Goal: Transaction & Acquisition: Obtain resource

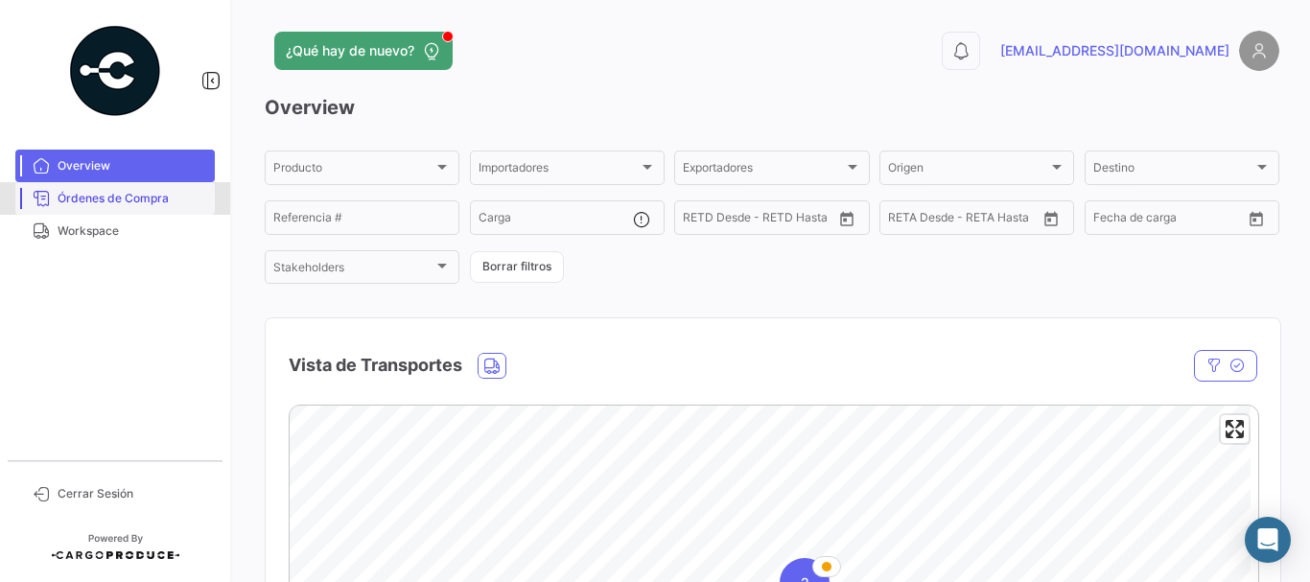
click at [139, 203] on span "Órdenes de Compra" at bounding box center [133, 198] width 150 height 17
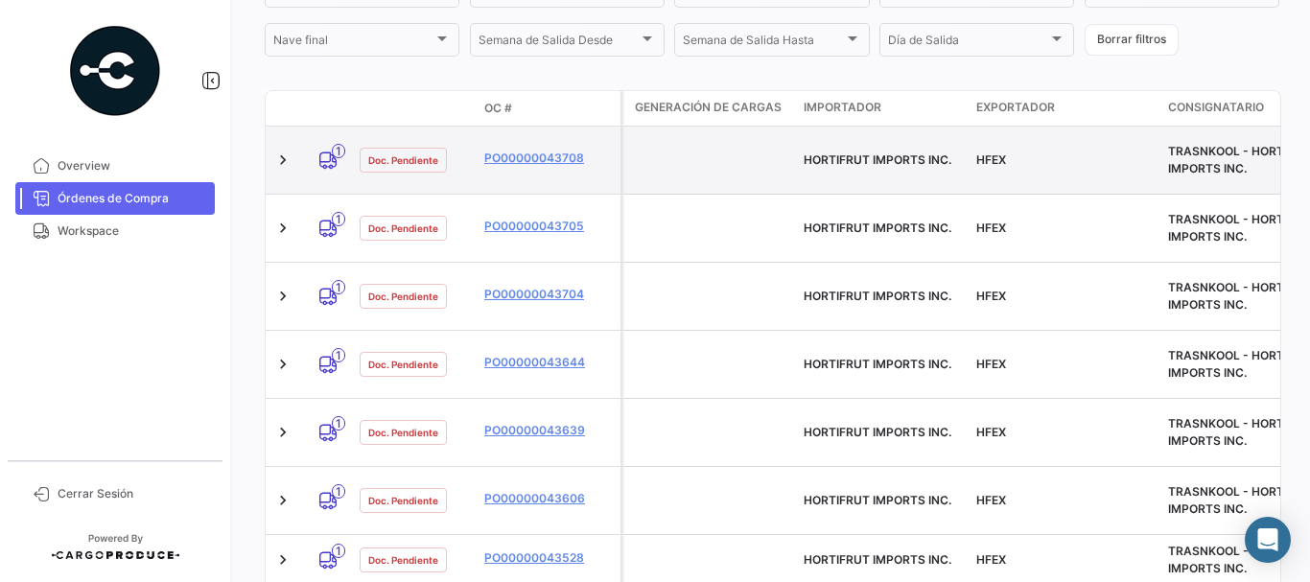
scroll to position [479, 0]
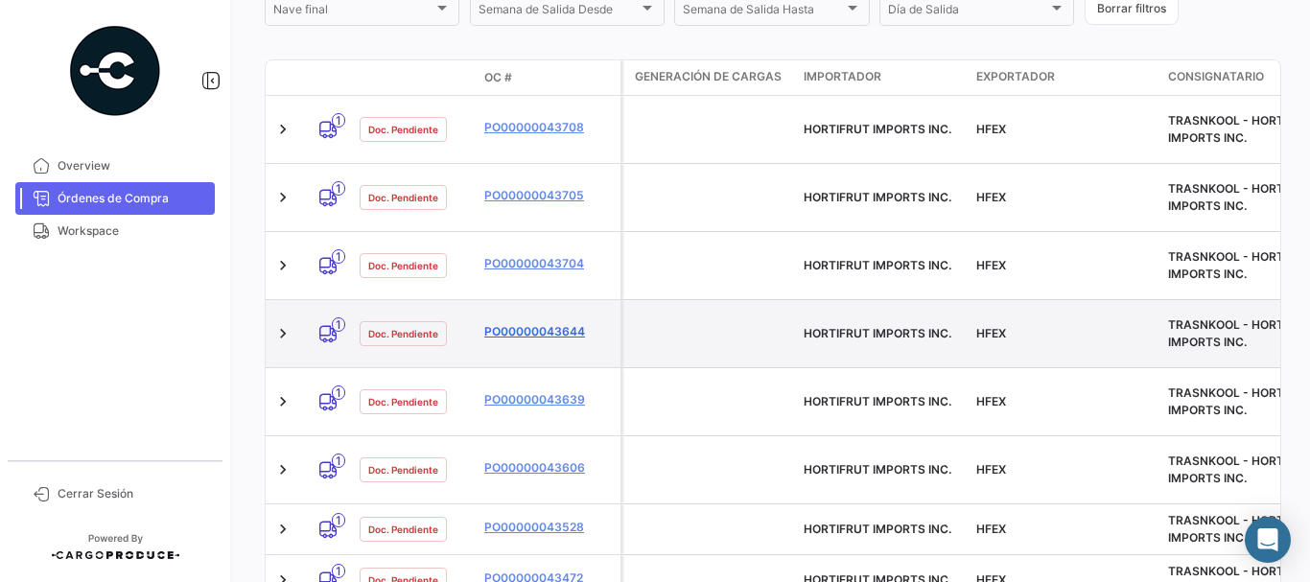
click at [531, 323] on link "PO00000043644" at bounding box center [548, 331] width 129 height 17
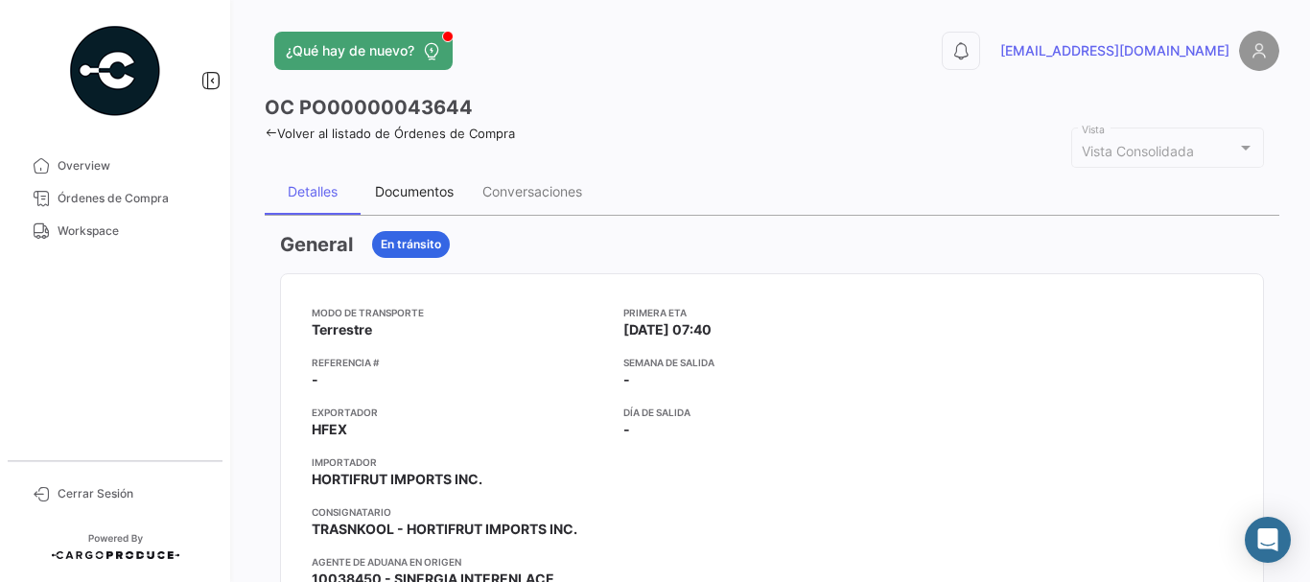
click at [433, 194] on div "Documentos" at bounding box center [414, 191] width 79 height 16
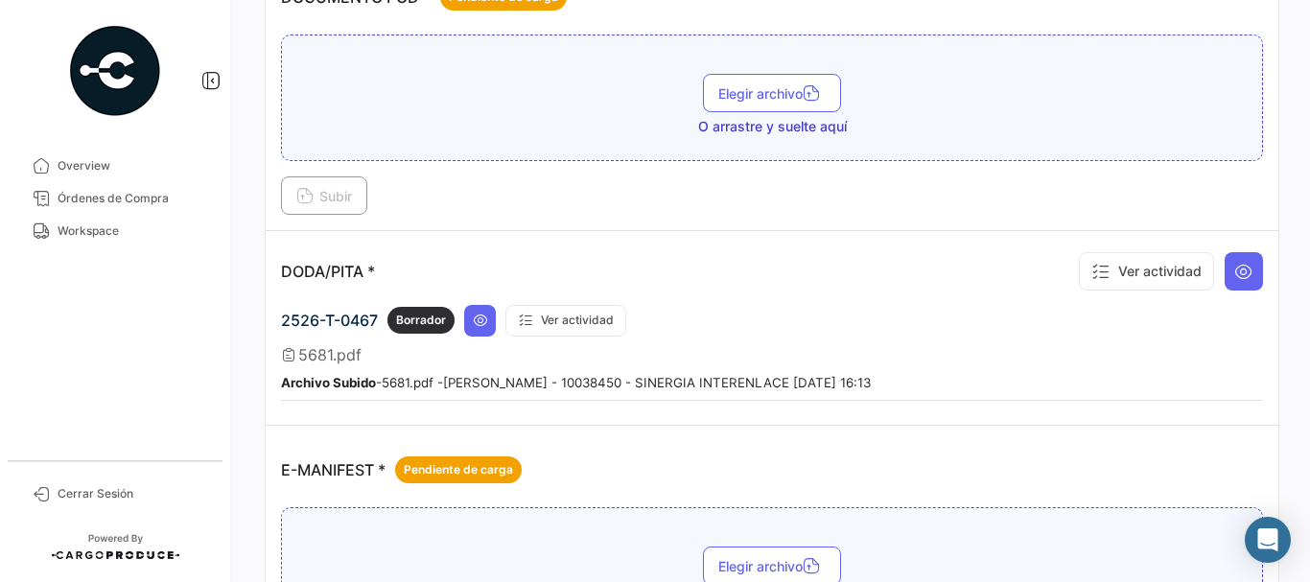
scroll to position [1151, 0]
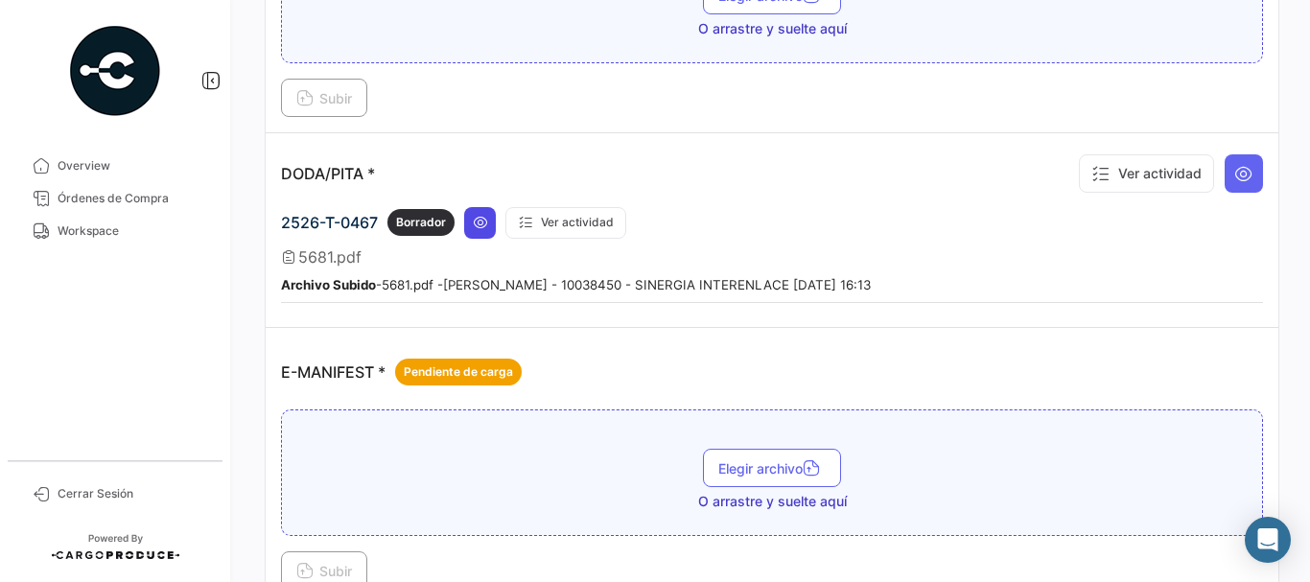
click at [479, 228] on icon at bounding box center [480, 222] width 15 height 15
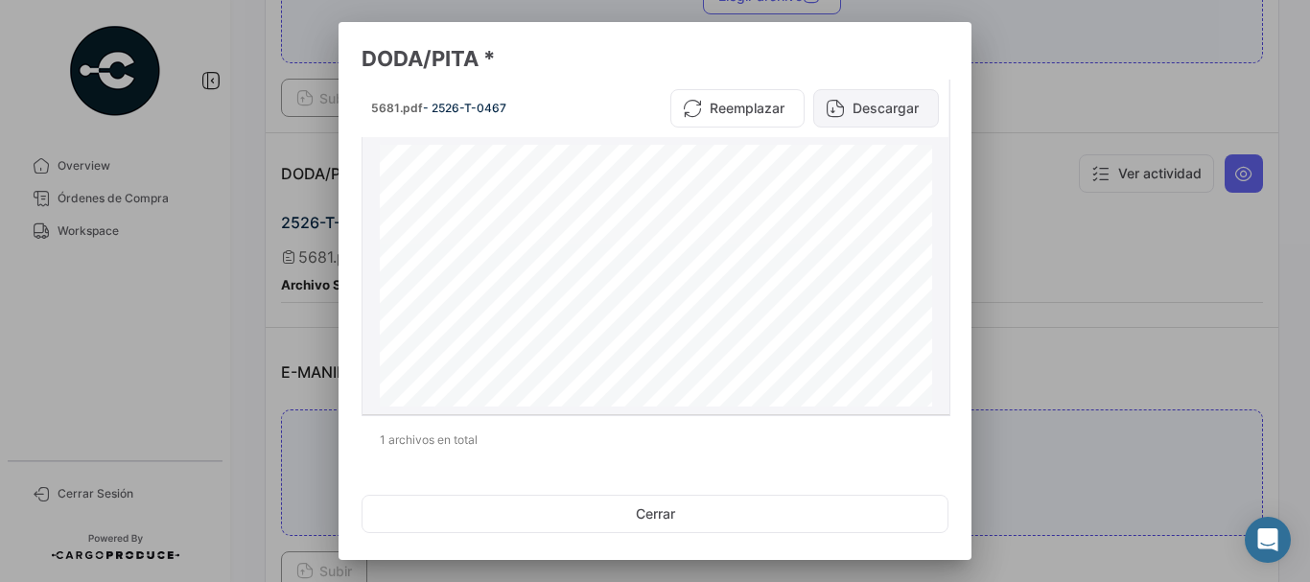
click at [867, 108] on button "Descargar" at bounding box center [876, 108] width 126 height 38
click at [1062, 134] on div at bounding box center [655, 291] width 1310 height 582
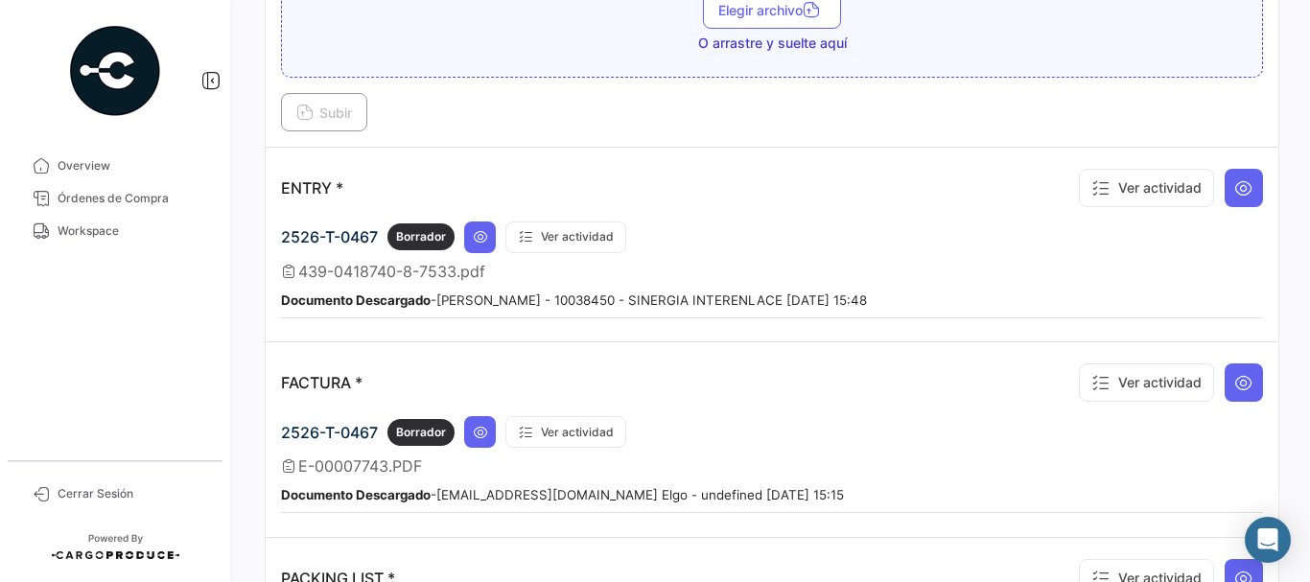
scroll to position [1630, 0]
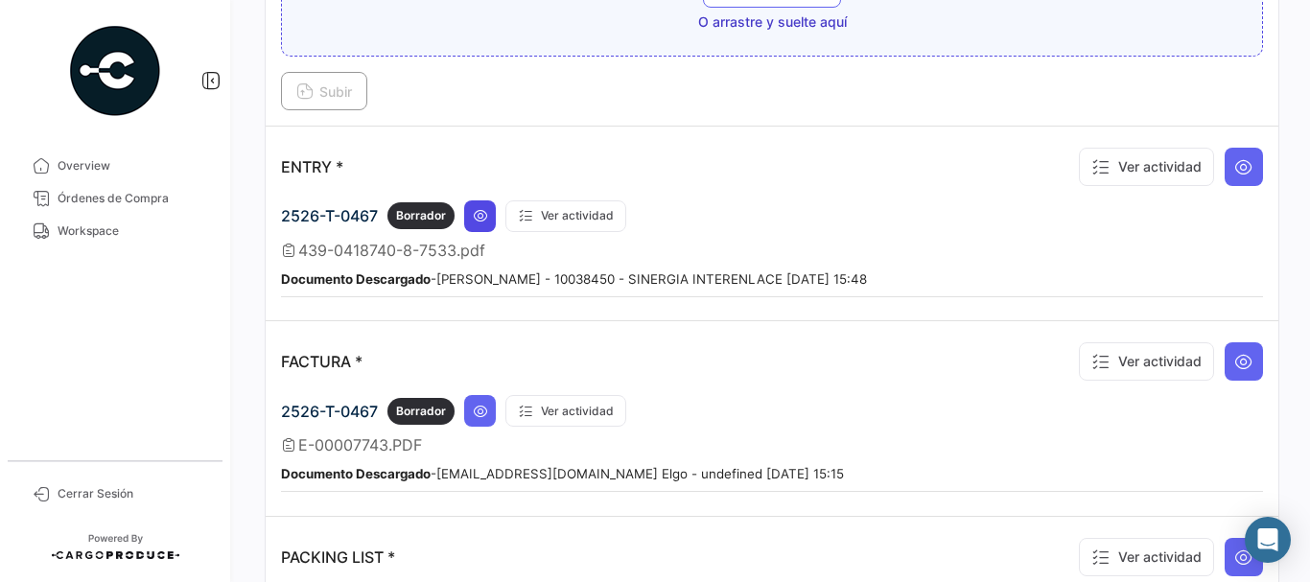
click at [480, 218] on icon at bounding box center [480, 215] width 15 height 15
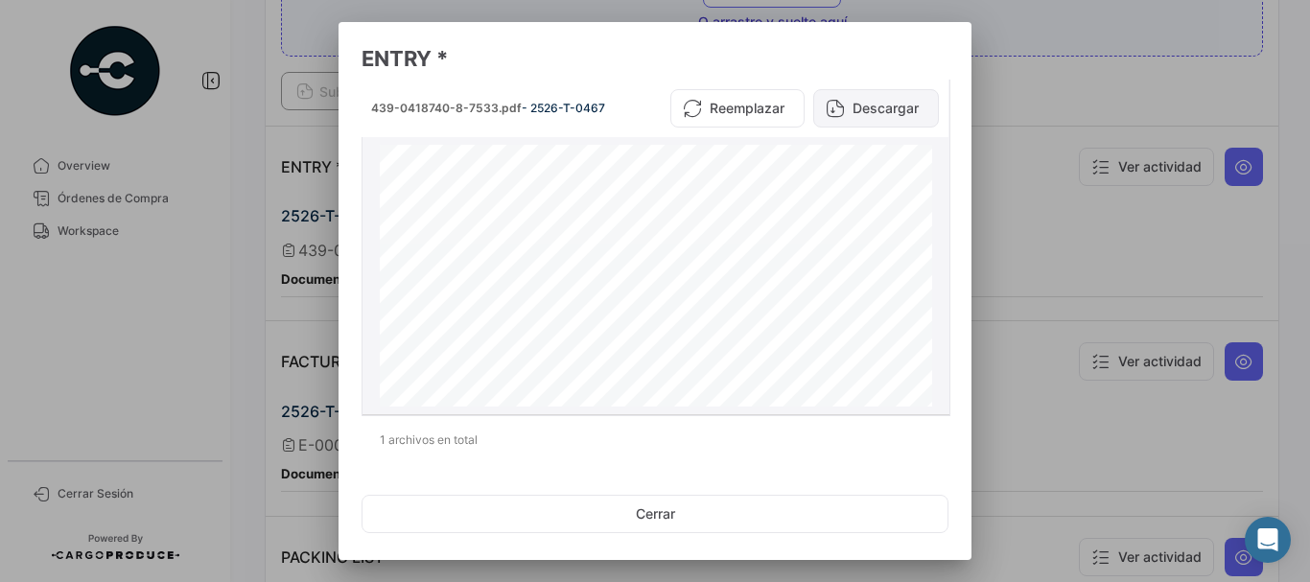
click at [846, 108] on button "Descargar" at bounding box center [876, 108] width 126 height 38
click at [1030, 244] on div at bounding box center [655, 291] width 1310 height 582
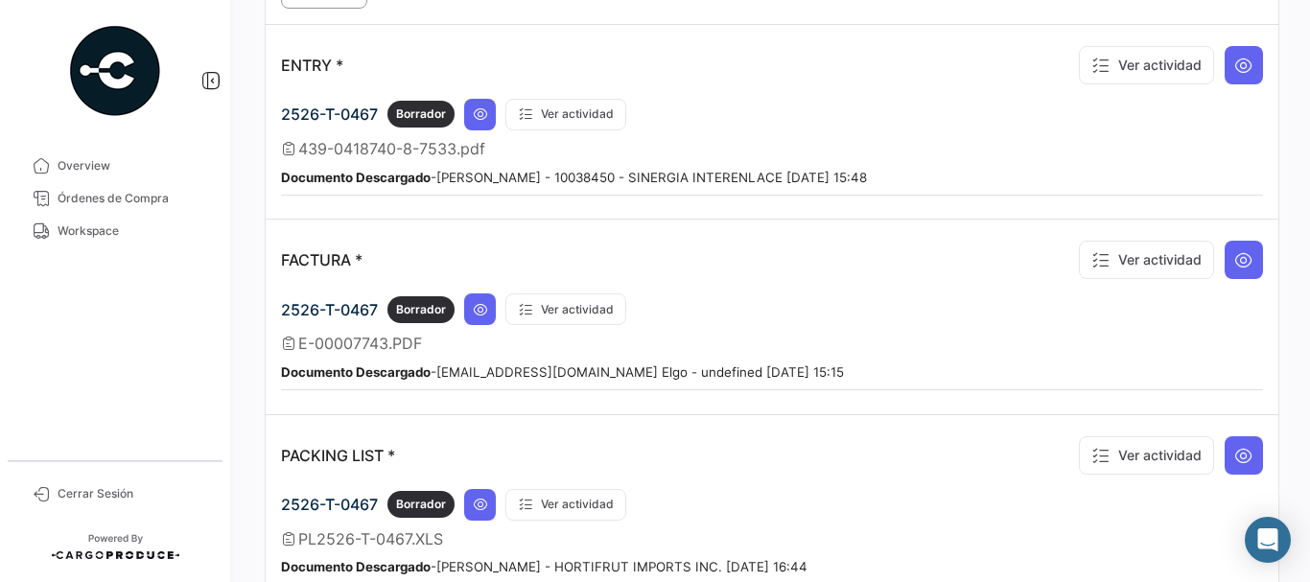
scroll to position [1822, 0]
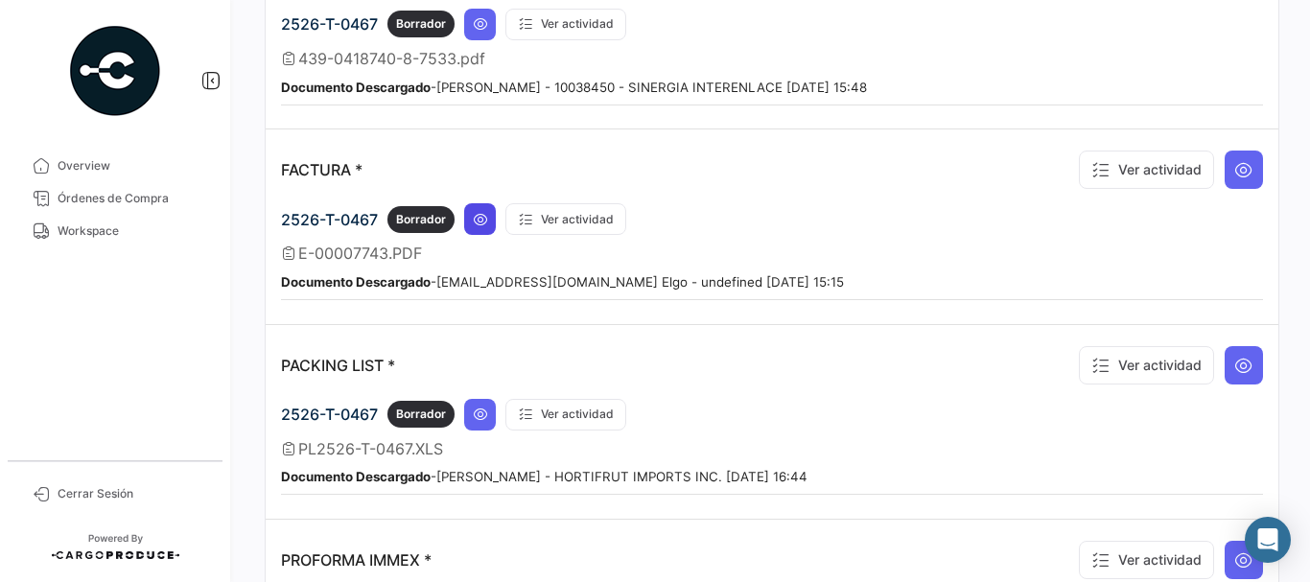
click at [477, 216] on icon at bounding box center [480, 219] width 15 height 15
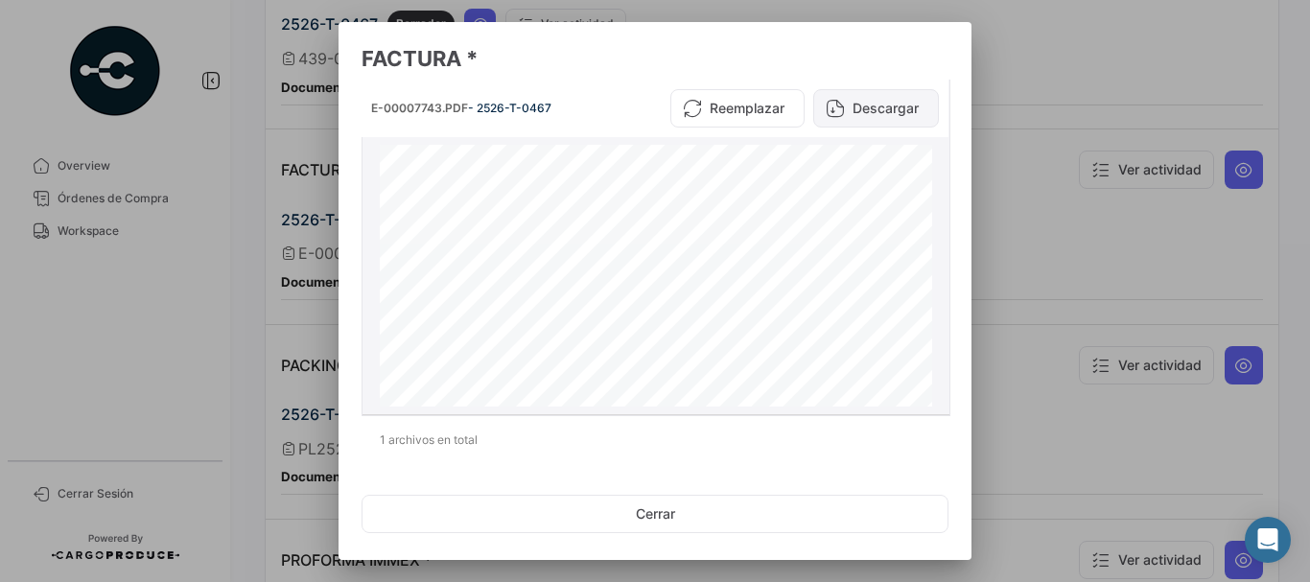
click at [887, 105] on button "Descargar" at bounding box center [876, 108] width 126 height 38
click at [1082, 197] on div at bounding box center [655, 291] width 1310 height 582
